Goal: Task Accomplishment & Management: Complete application form

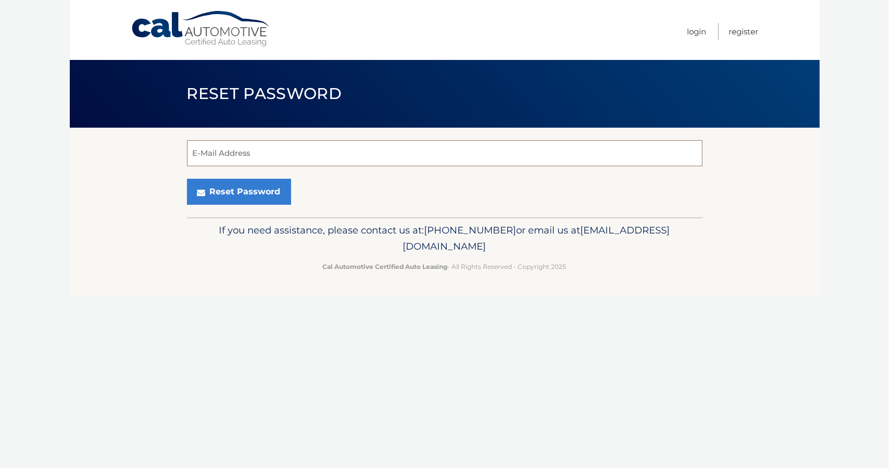
click at [485, 150] on input "E-Mail Address" at bounding box center [445, 153] width 516 height 26
type input "[EMAIL_ADDRESS][DOMAIN_NAME]"
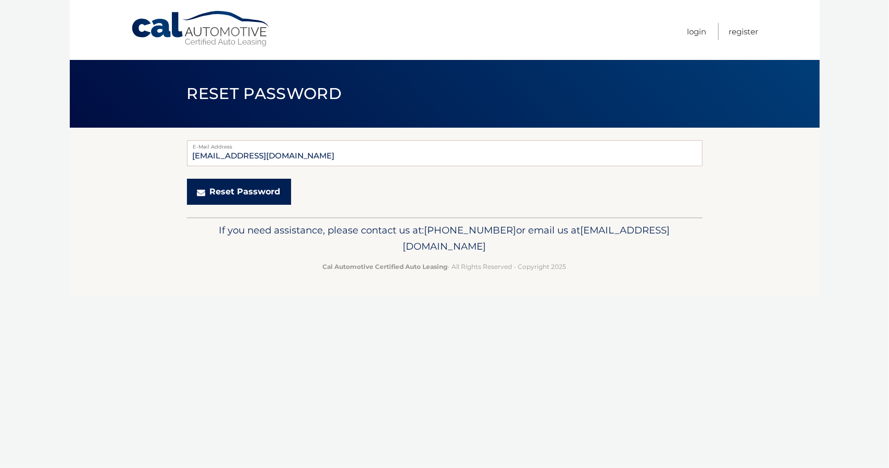
click at [239, 200] on button "Reset Password" at bounding box center [239, 192] width 104 height 26
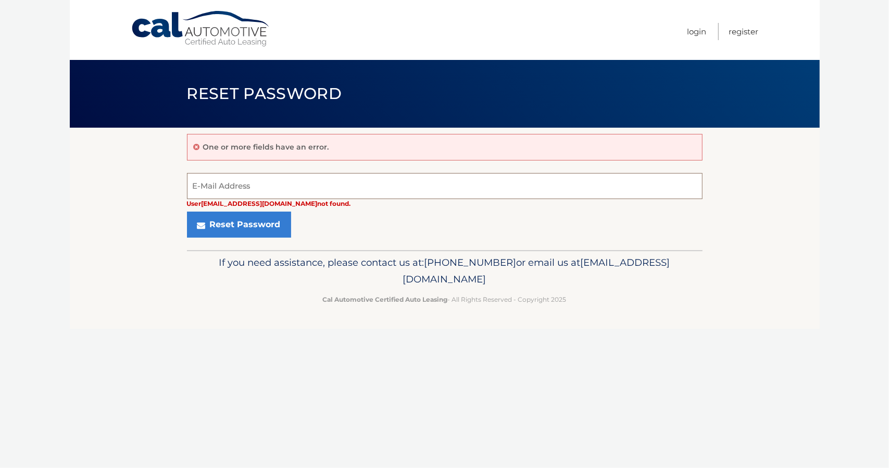
click at [241, 186] on input "E-Mail Address" at bounding box center [445, 186] width 516 height 26
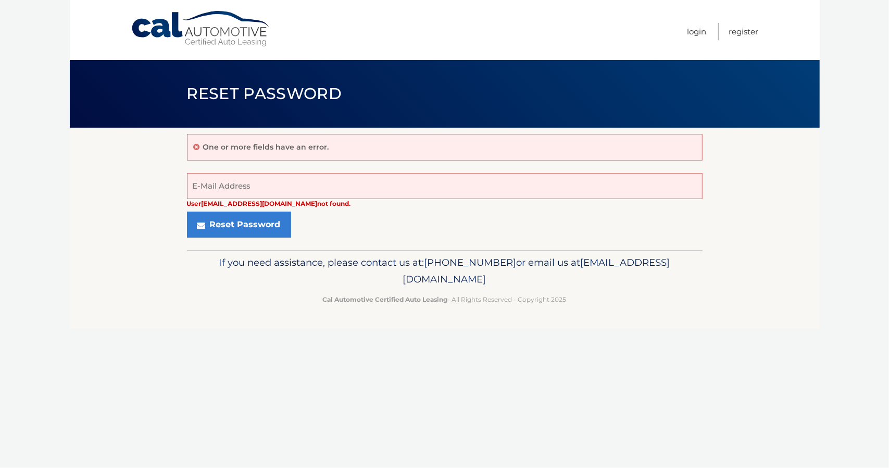
click at [135, 191] on section "One or more fields have an error. User alon.ginzburg@gmail.com not found. E-Mai…" at bounding box center [445, 189] width 750 height 122
click at [699, 35] on link "Login" at bounding box center [697, 31] width 19 height 17
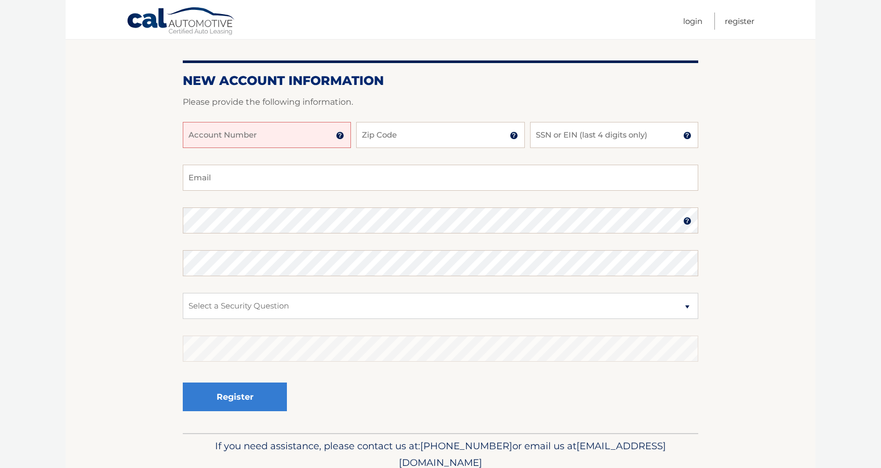
scroll to position [102, 0]
click at [259, 137] on input "Account Number" at bounding box center [267, 134] width 168 height 26
paste input "44455923202"
type input "44455923202"
click at [431, 133] on input "Zip Code" at bounding box center [440, 134] width 168 height 26
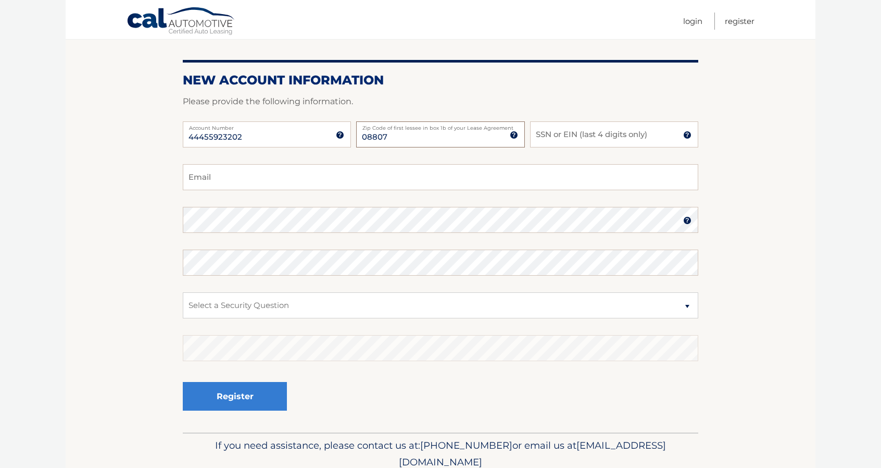
type input "08807"
click at [580, 141] on input "SSN or EIN (last 4 digits only)" at bounding box center [614, 134] width 168 height 26
type input "6600"
click at [265, 176] on input "Email" at bounding box center [441, 177] width 516 height 26
type input "alon.ginzburg@gmail.com"
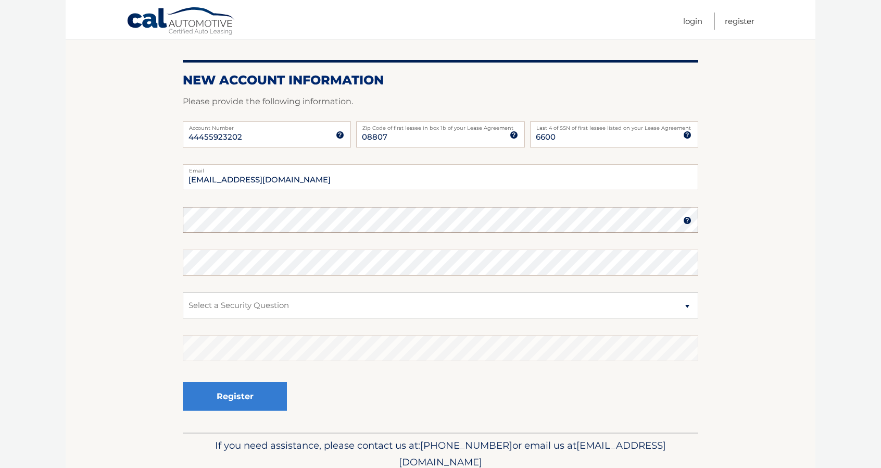
click at [166, 209] on section "New Account Information Please provide the following information. 44455923202 A…" at bounding box center [441, 229] width 750 height 407
click at [242, 306] on select "Select a Security Question What was the name of your elementary school? What is…" at bounding box center [441, 305] width 516 height 26
select select "2"
click at [183, 292] on select "Select a Security Question What was the name of your elementary school? What is…" at bounding box center [441, 305] width 516 height 26
click at [251, 398] on button "Register" at bounding box center [235, 396] width 104 height 29
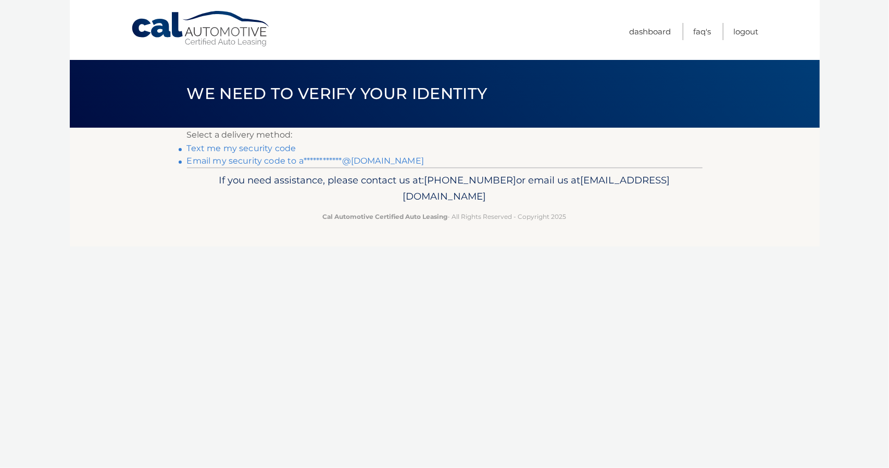
click at [226, 149] on link "Text me my security code" at bounding box center [241, 148] width 109 height 10
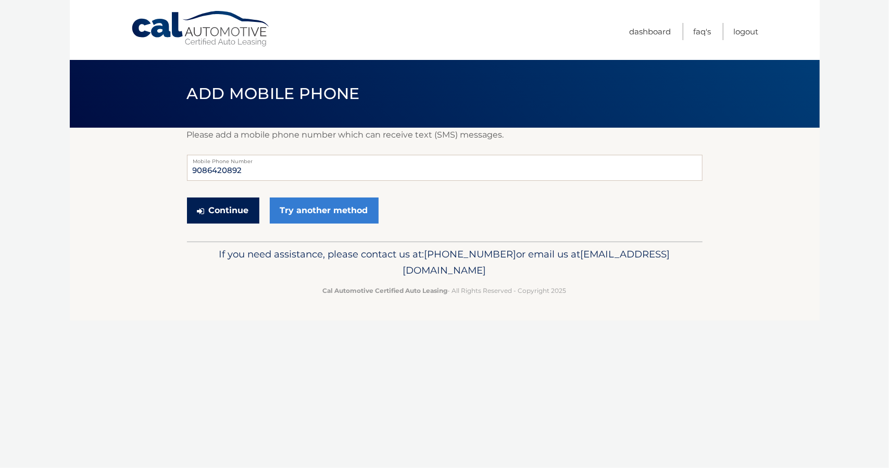
click at [230, 215] on button "Continue" at bounding box center [223, 210] width 72 height 26
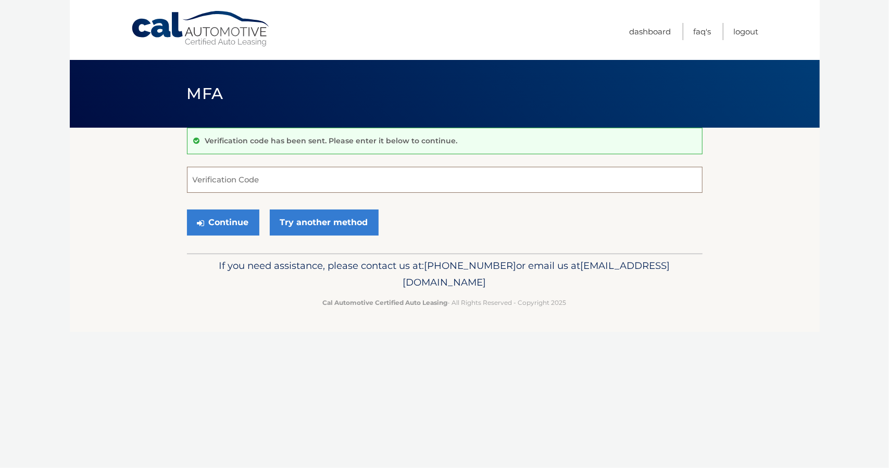
click at [256, 184] on input "Verification Code" at bounding box center [445, 180] width 516 height 26
type input "258508"
click at [239, 226] on button "Continue" at bounding box center [223, 222] width 72 height 26
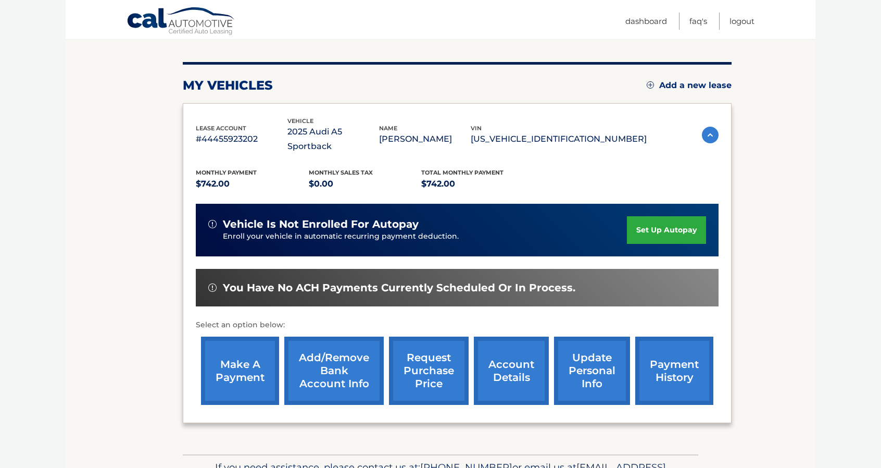
scroll to position [115, 0]
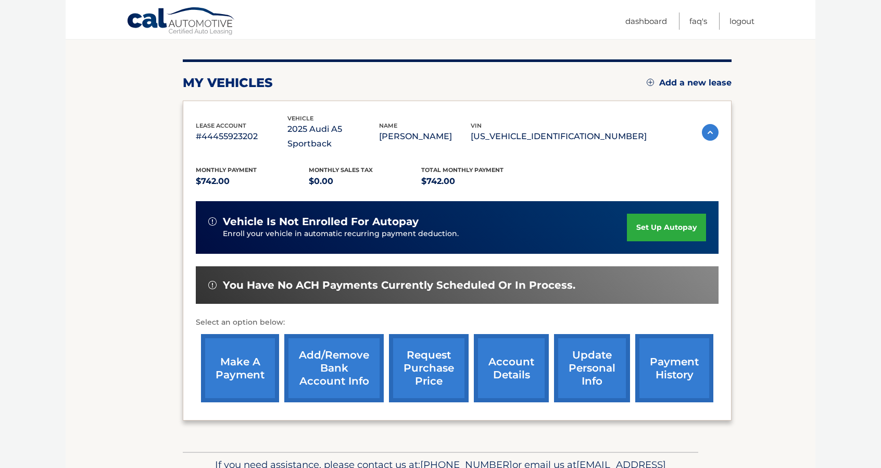
click at [240, 347] on link "make a payment" at bounding box center [240, 368] width 78 height 68
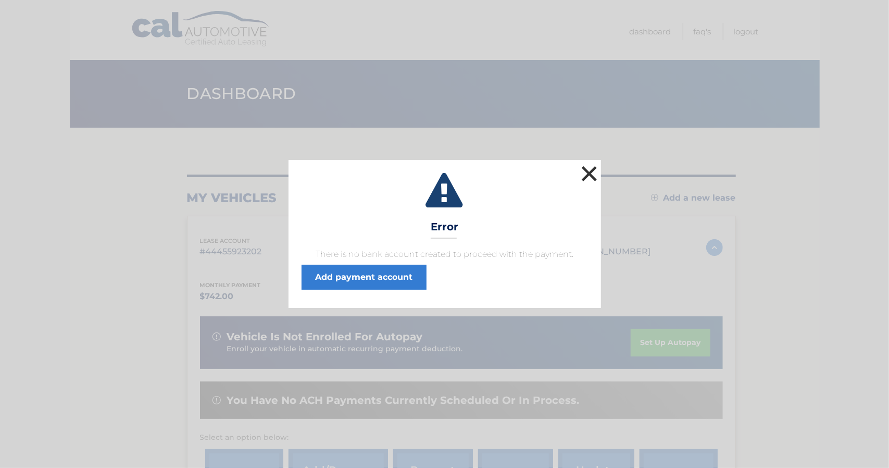
click at [593, 178] on button "×" at bounding box center [589, 173] width 21 height 21
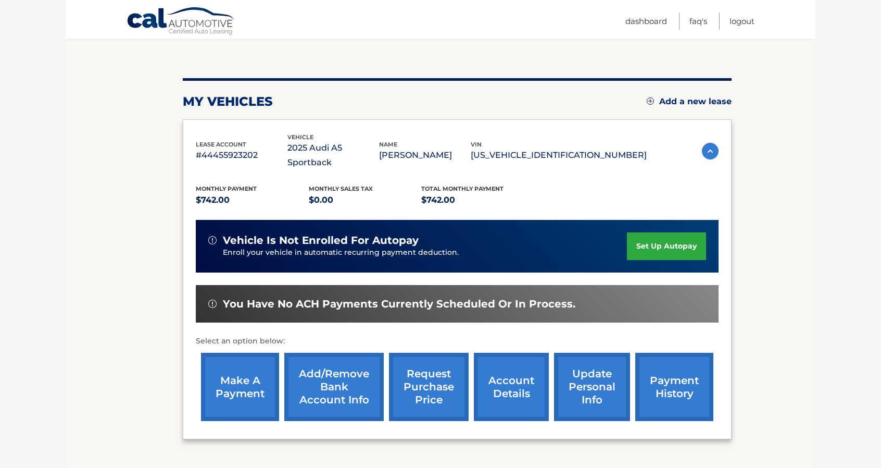
scroll to position [97, 0]
